Goal: Transaction & Acquisition: Purchase product/service

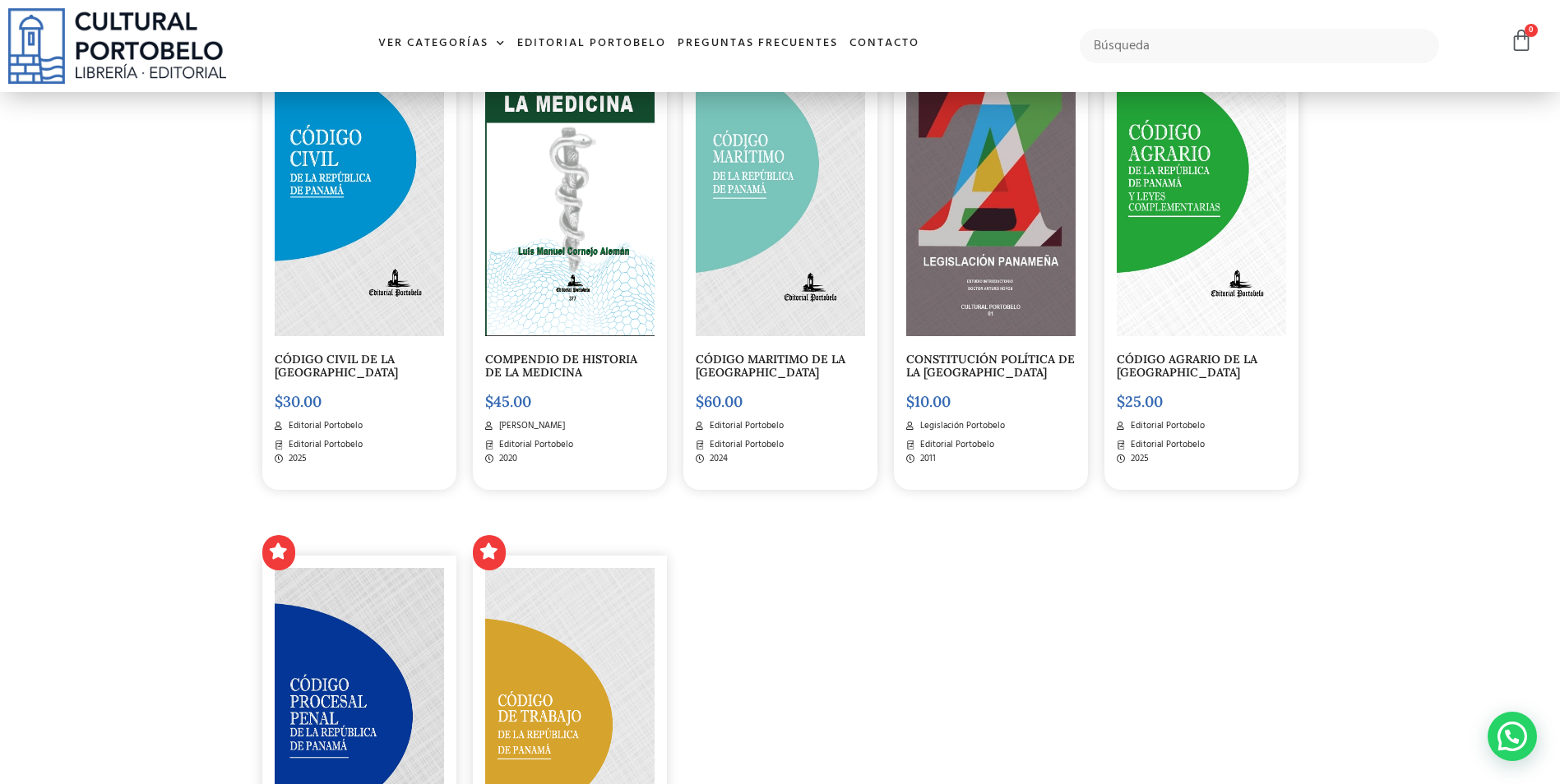
scroll to position [2160, 0]
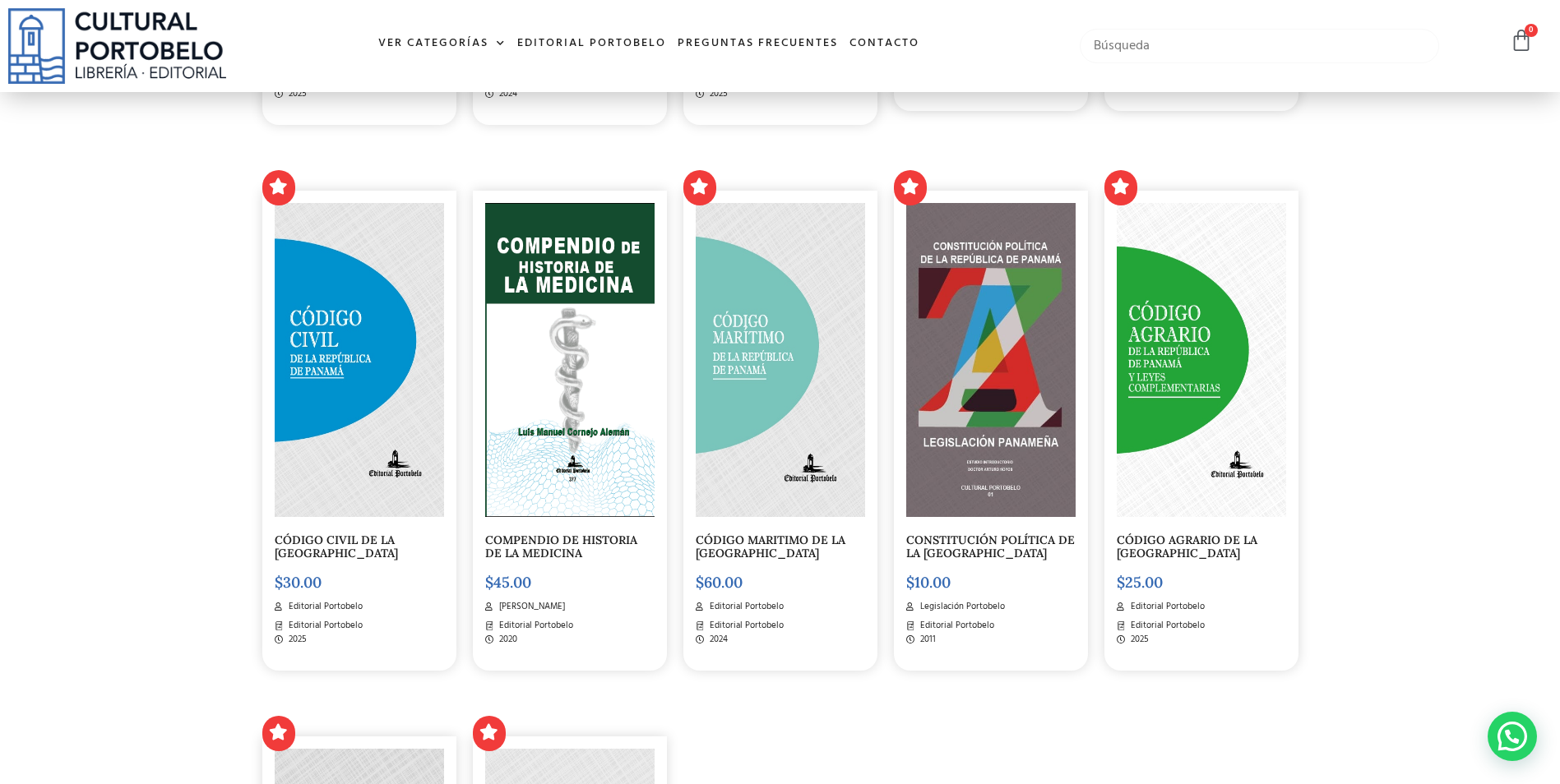
click at [1210, 29] on input "text" at bounding box center [1259, 46] width 359 height 35
type input "contraciones publicas"
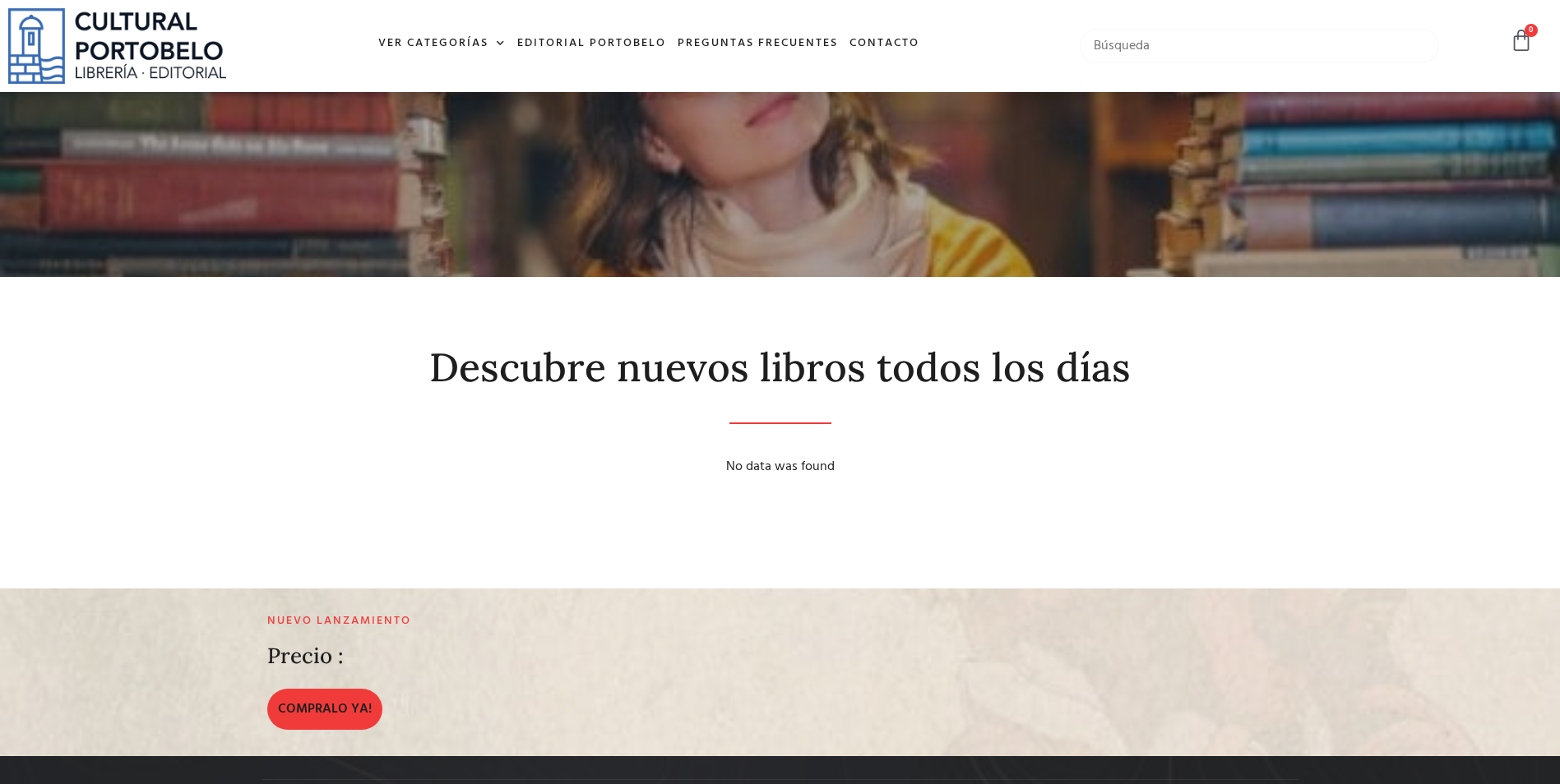
click at [1152, 38] on input "text" at bounding box center [1259, 46] width 359 height 35
click at [459, 41] on link "Ver Categorías" at bounding box center [442, 44] width 139 height 36
click at [466, 43] on link "Ver Categorías" at bounding box center [442, 44] width 139 height 36
click at [461, 51] on link "Ver Categorías" at bounding box center [442, 44] width 139 height 36
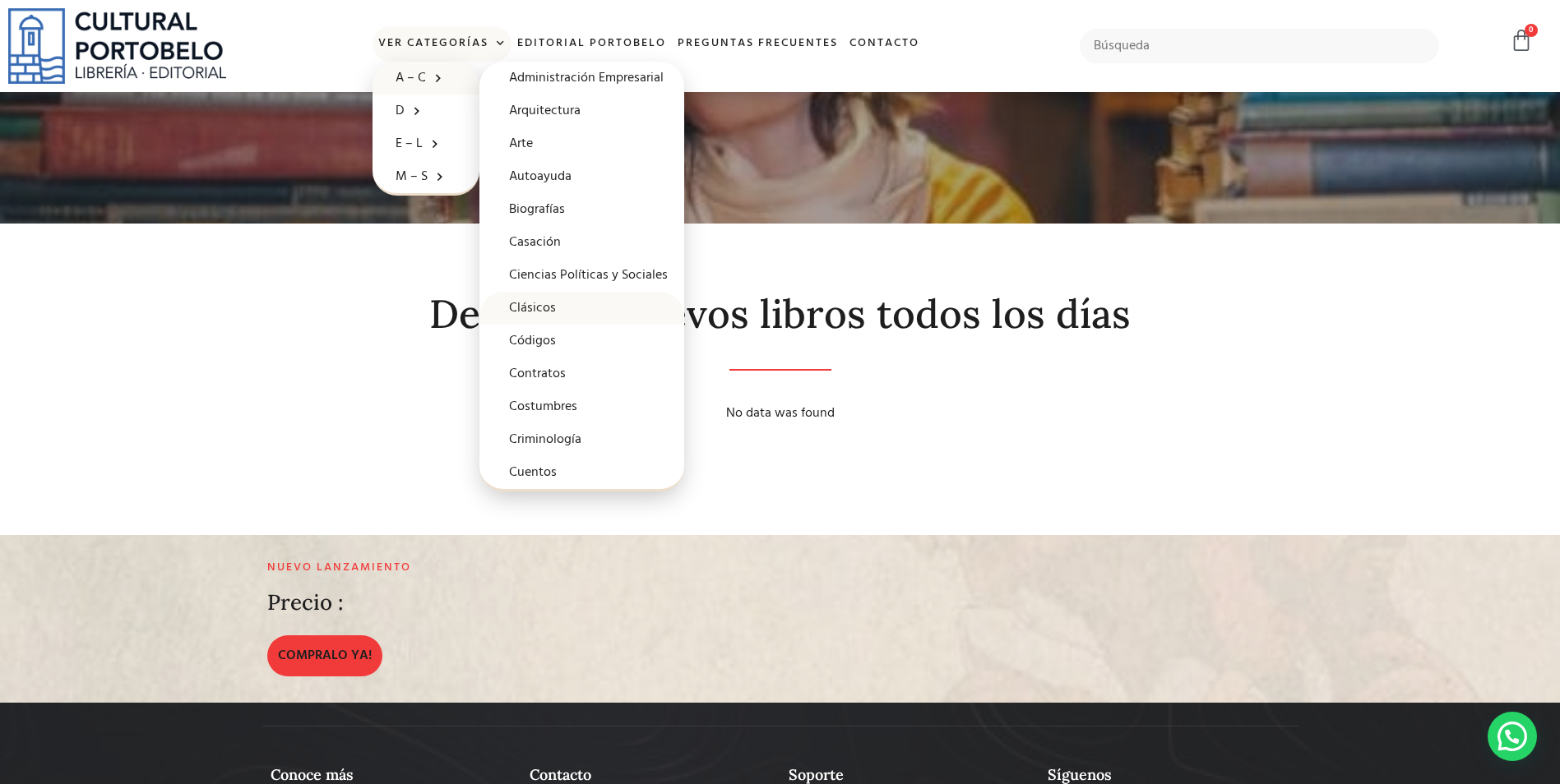
scroll to position [82, 0]
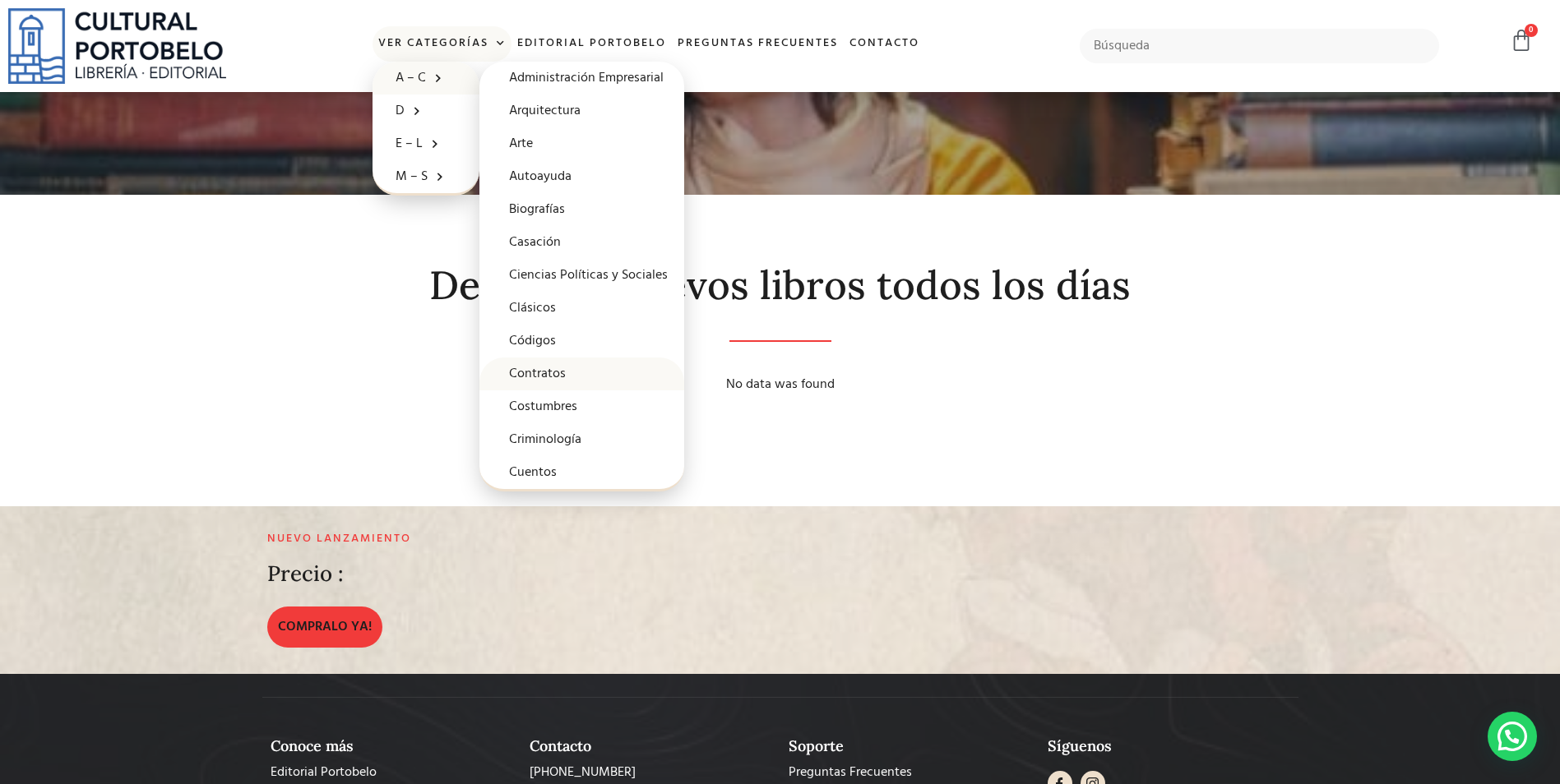
click at [557, 372] on link "Contratos" at bounding box center [582, 374] width 205 height 33
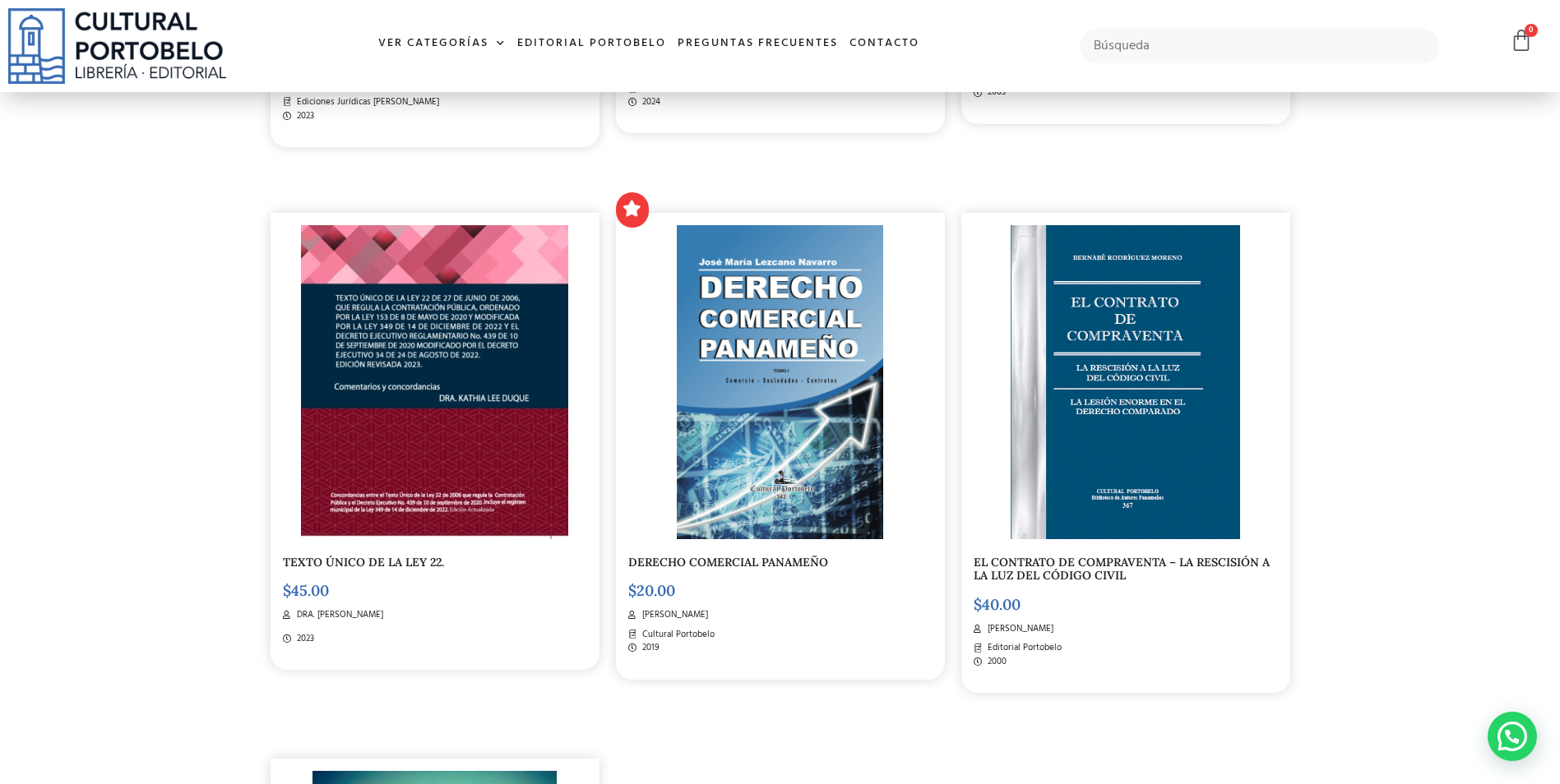
scroll to position [1480, 0]
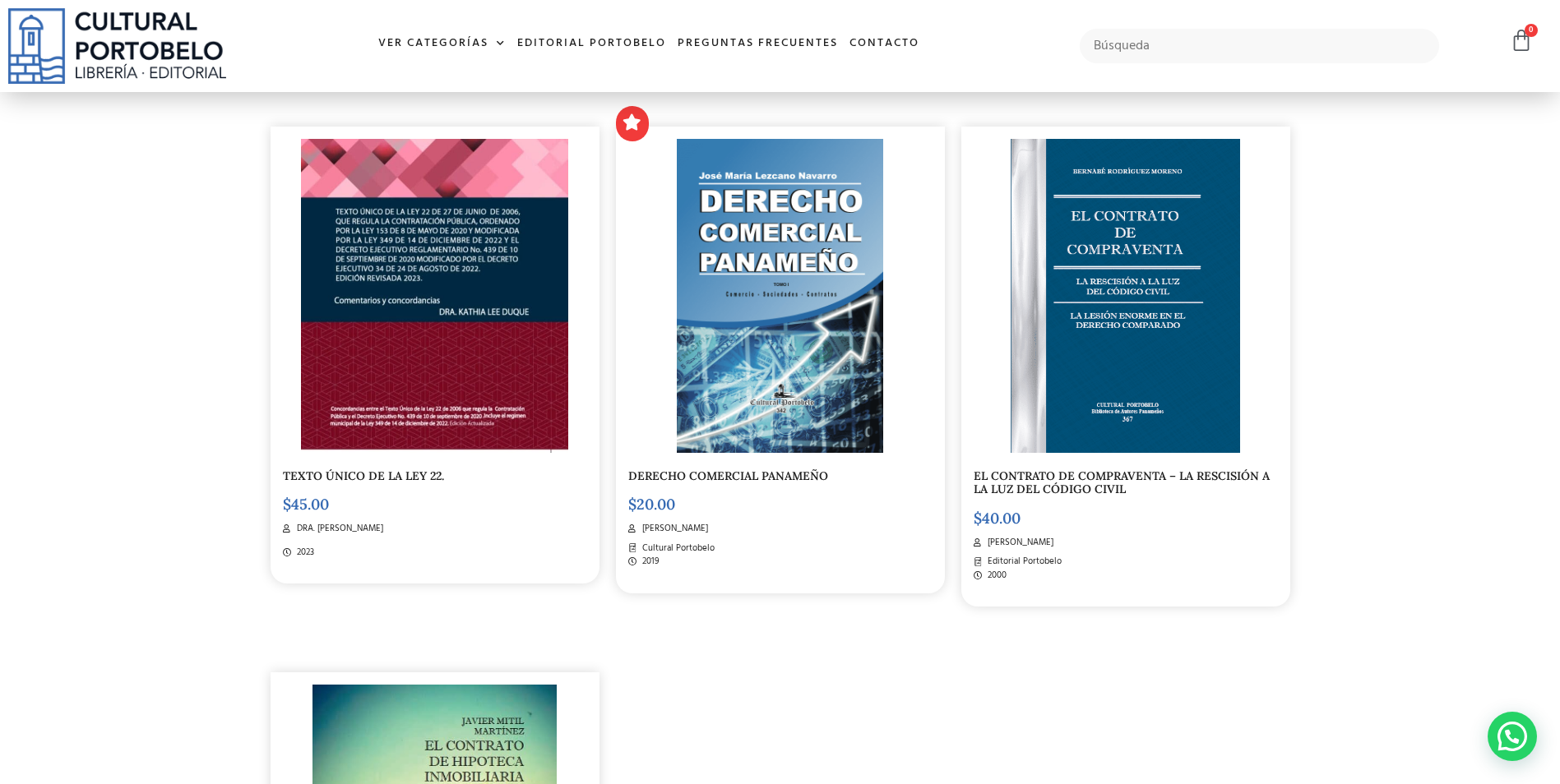
click at [449, 311] on img at bounding box center [435, 296] width 268 height 314
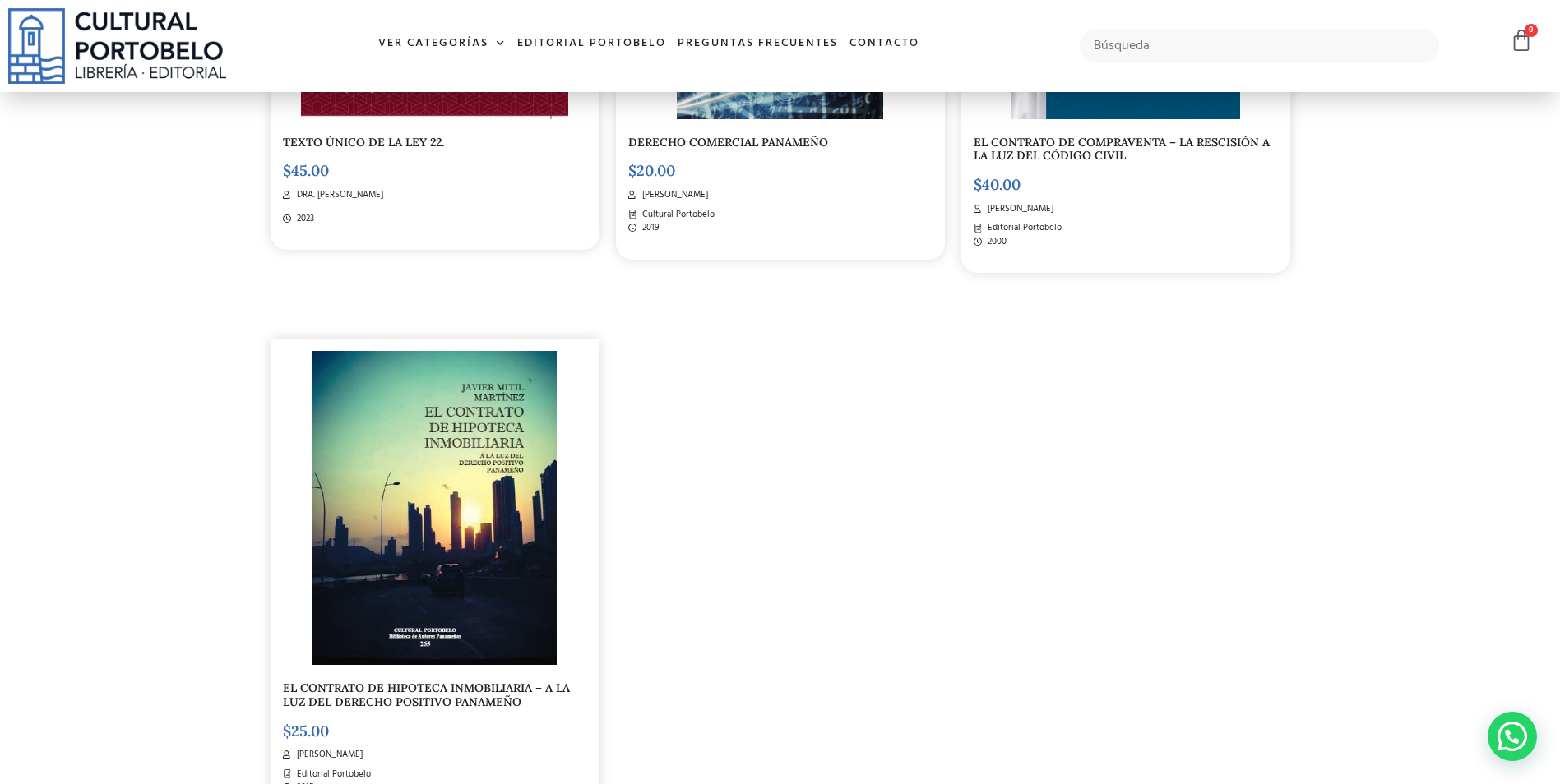
scroll to position [1972, 0]
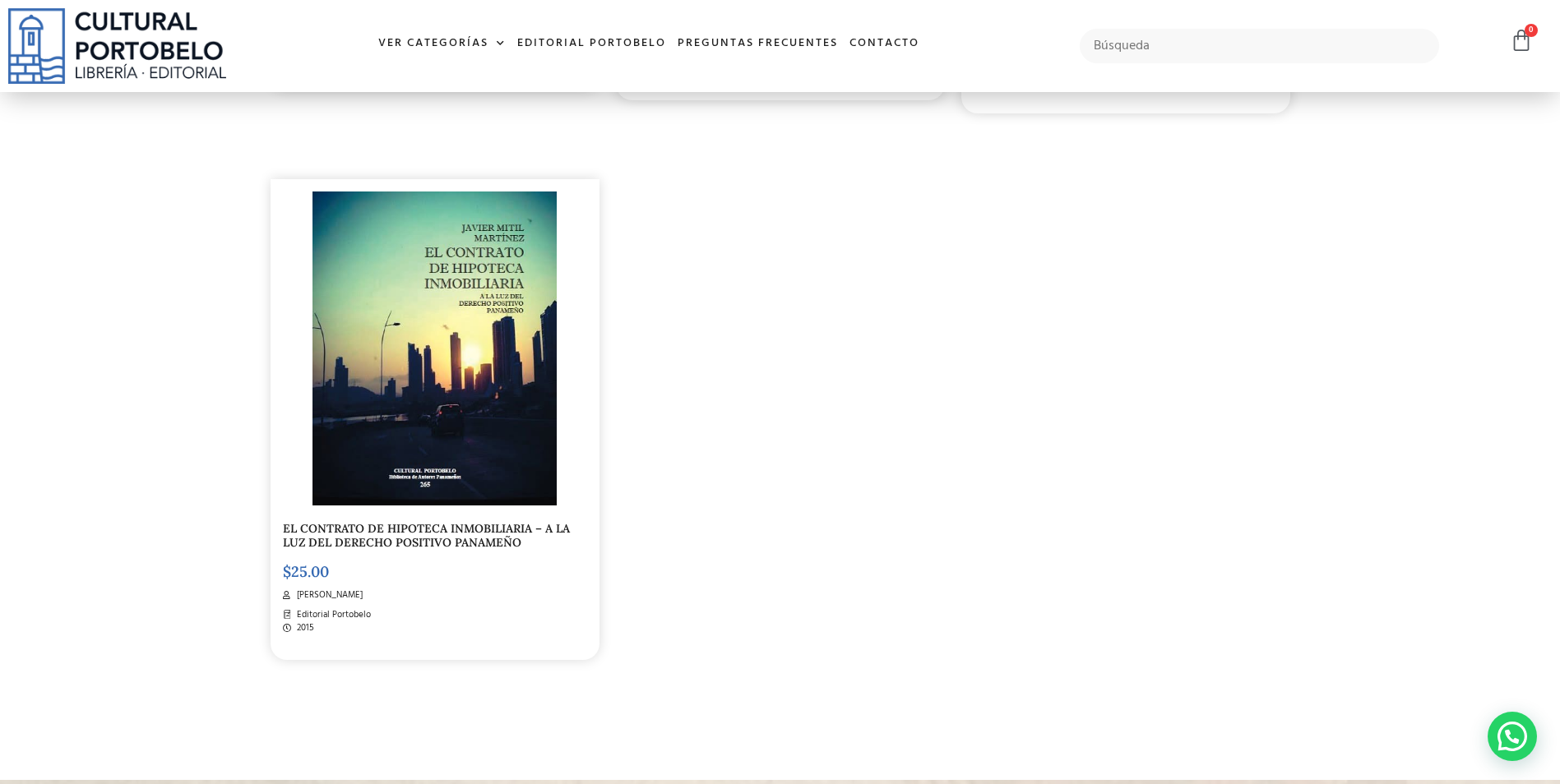
click at [468, 336] on img at bounding box center [434, 349] width 245 height 314
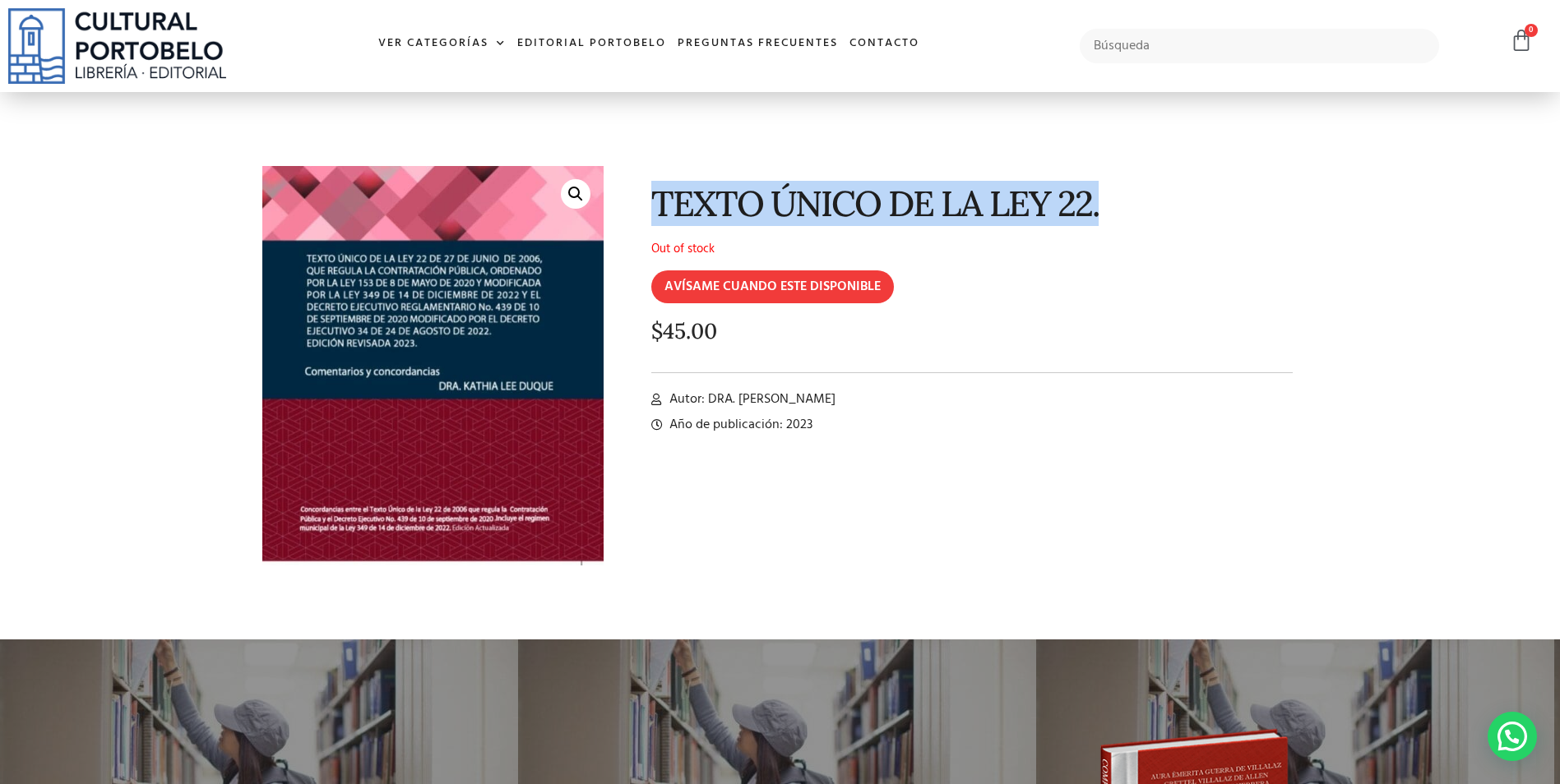
drag, startPoint x: 1104, startPoint y: 203, endPoint x: 653, endPoint y: 203, distance: 451.0
click at [653, 203] on h1 "TEXTO ÚNICO DE LA LEY 22." at bounding box center [972, 203] width 642 height 39
click at [756, 287] on input "AVÍSAME CUANDO ESTE DISPONIBLE" at bounding box center [773, 286] width 243 height 33
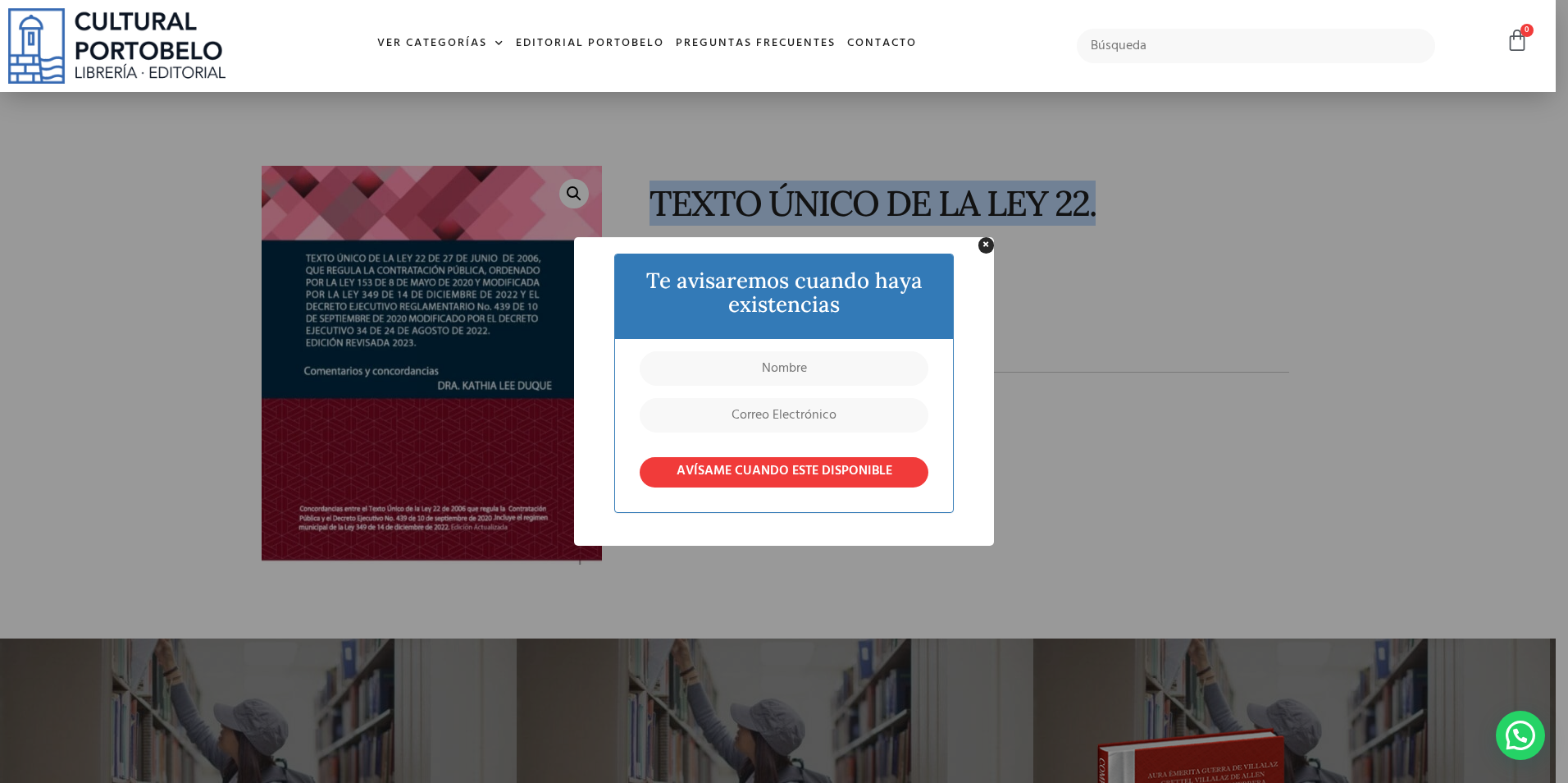
click at [980, 245] on button "×" at bounding box center [987, 245] width 16 height 16
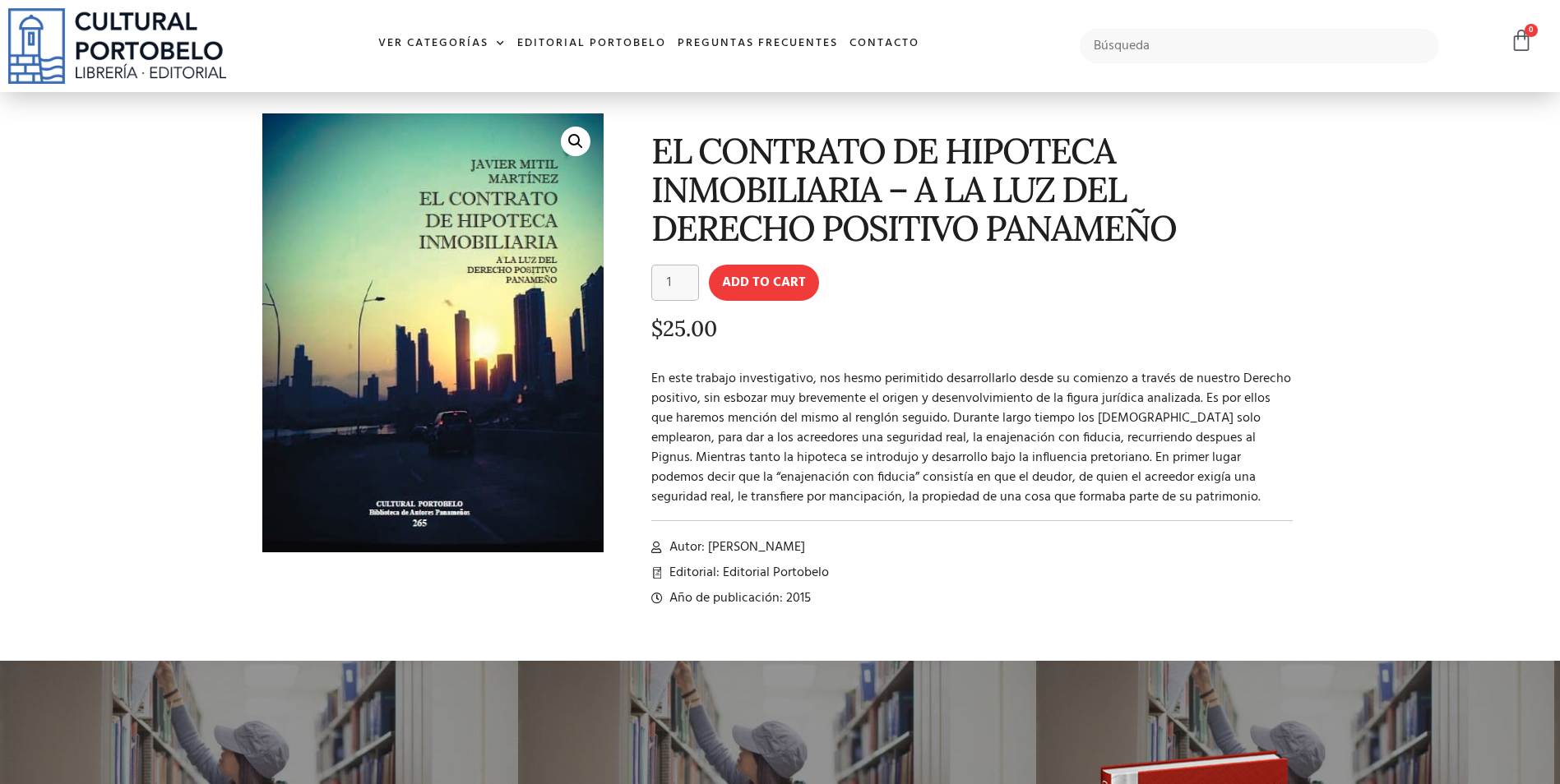
scroll to position [82, 0]
